Goal: Task Accomplishment & Management: Manage account settings

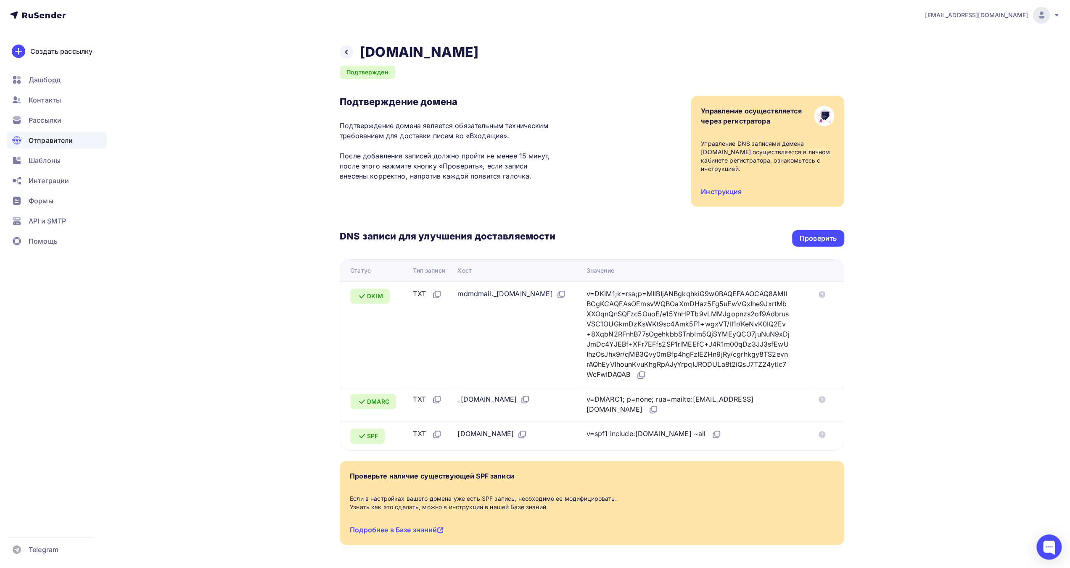
click at [240, 177] on div "Назад [DOMAIN_NAME] Подтвержден Подтверждение домена Подтверждение домена являе…" at bounding box center [534, 314] width 689 height 569
click at [59, 159] on span "Шаблоны" at bounding box center [45, 161] width 32 height 10
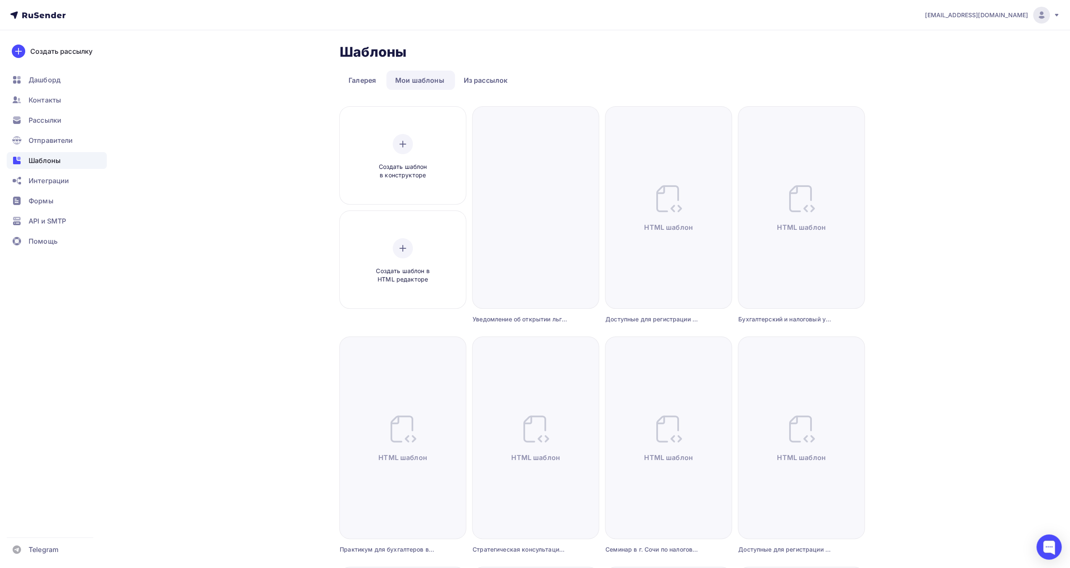
click at [961, 230] on div "[EMAIL_ADDRESS][DOMAIN_NAME] Аккаунт Тарифы Выйти Создать рассылку [GEOGRAPHIC_…" at bounding box center [535, 554] width 1070 height 1109
click at [968, 233] on div "[EMAIL_ADDRESS][DOMAIN_NAME] Аккаунт Тарифы Выйти Создать рассылку [GEOGRAPHIC_…" at bounding box center [535, 554] width 1070 height 1109
click at [1050, 15] on div "[EMAIL_ADDRESS][DOMAIN_NAME]" at bounding box center [992, 15] width 135 height 17
click at [939, 72] on span "Выйти" at bounding box center [944, 77] width 22 height 10
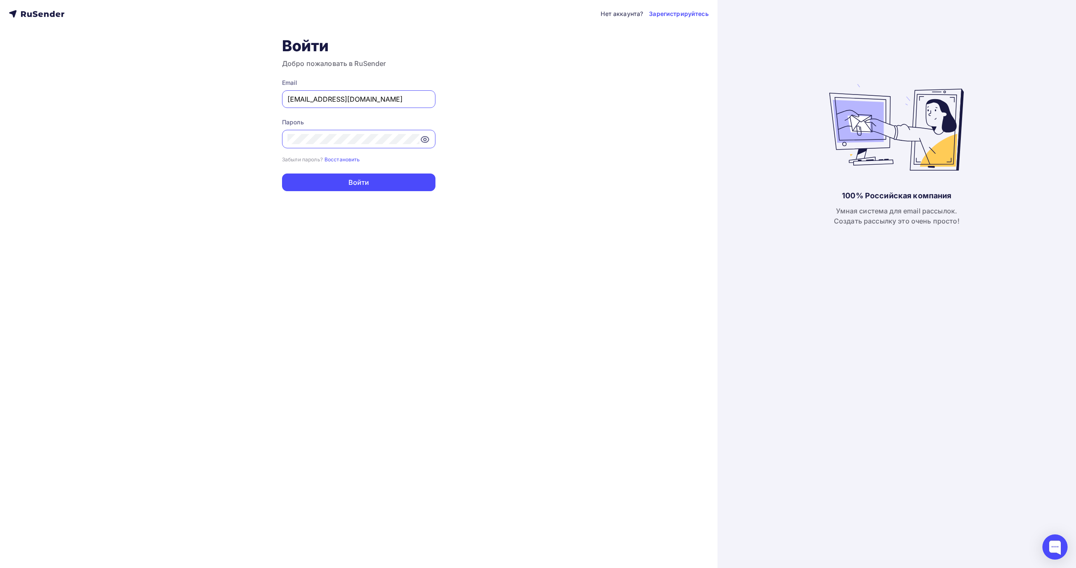
click at [357, 101] on input "[EMAIL_ADDRESS][DOMAIN_NAME]" at bounding box center [358, 99] width 142 height 10
type input "[EMAIL_ADDRESS][DOMAIN_NAME]"
click at [365, 177] on button "Войти" at bounding box center [358, 183] width 153 height 18
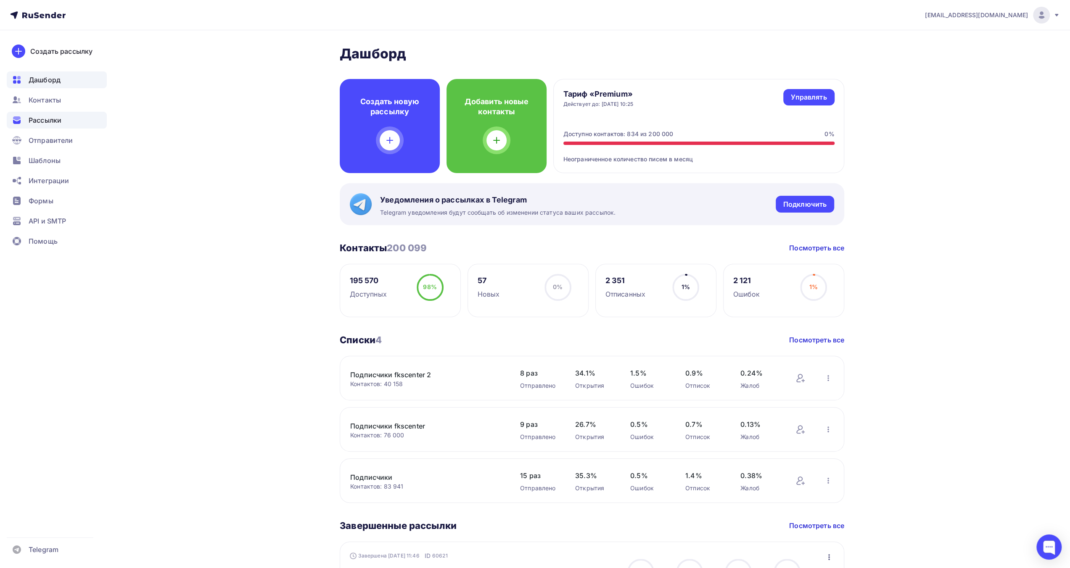
click at [39, 119] on span "Рассылки" at bounding box center [45, 120] width 33 height 10
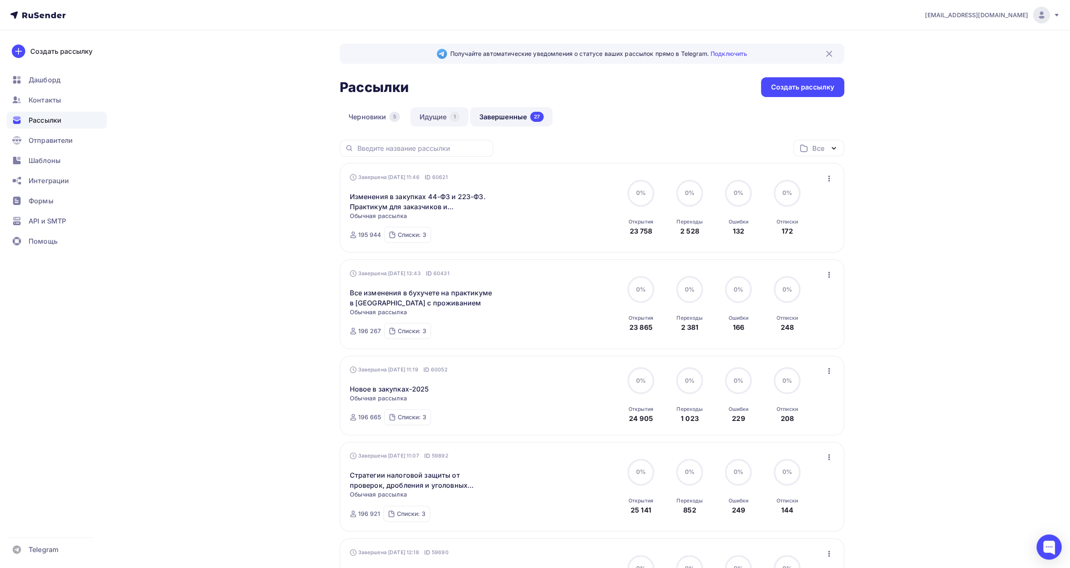
click at [444, 113] on link "Идущие 1" at bounding box center [439, 116] width 58 height 19
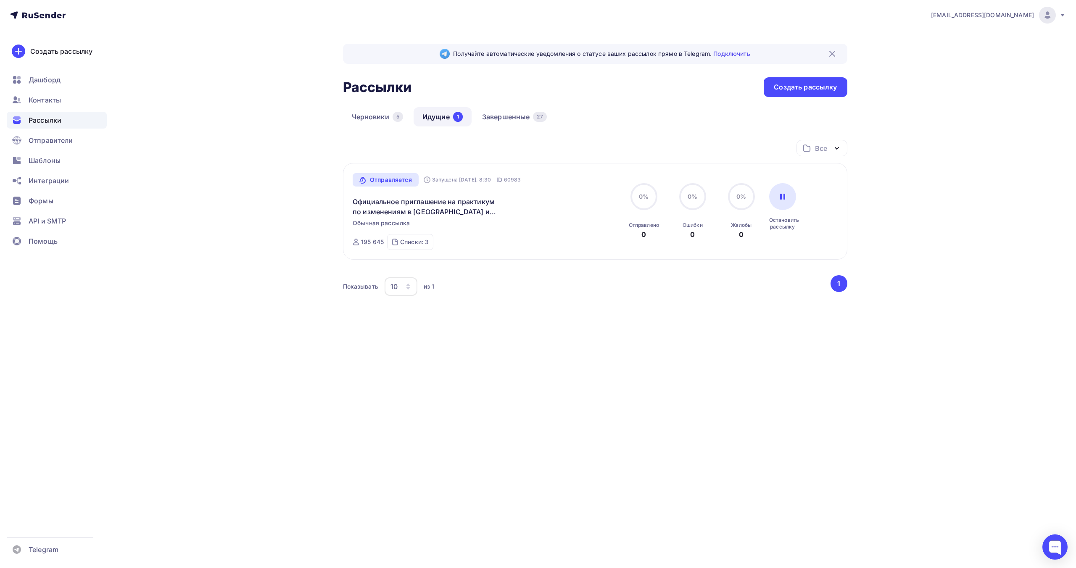
click at [260, 158] on div "Получайте автоматические уведомления о статусе ваших рассылок прямо в Telegram.…" at bounding box center [538, 205] width 689 height 351
